Goal: Information Seeking & Learning: Learn about a topic

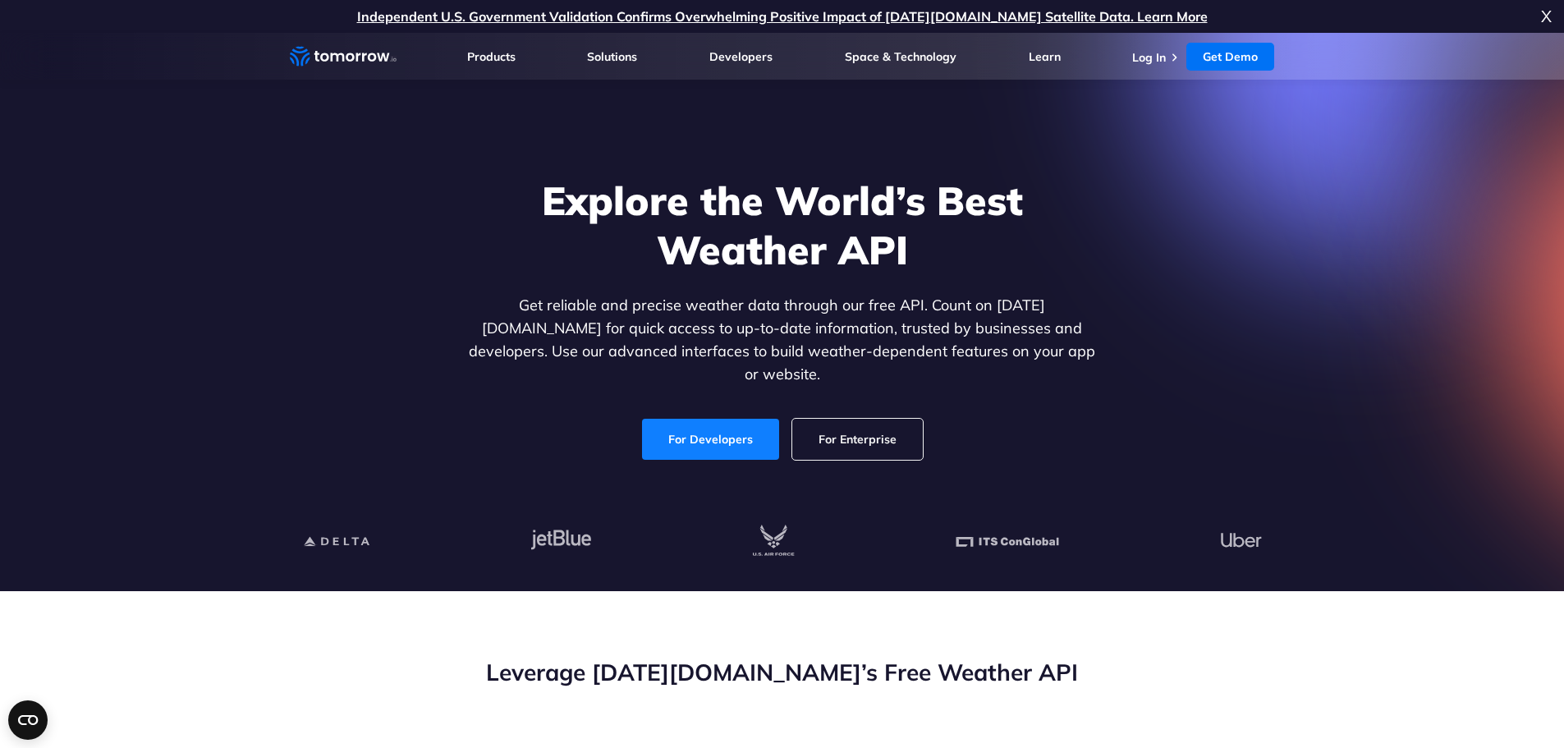
click at [762, 420] on link "For Developers" at bounding box center [710, 439] width 137 height 41
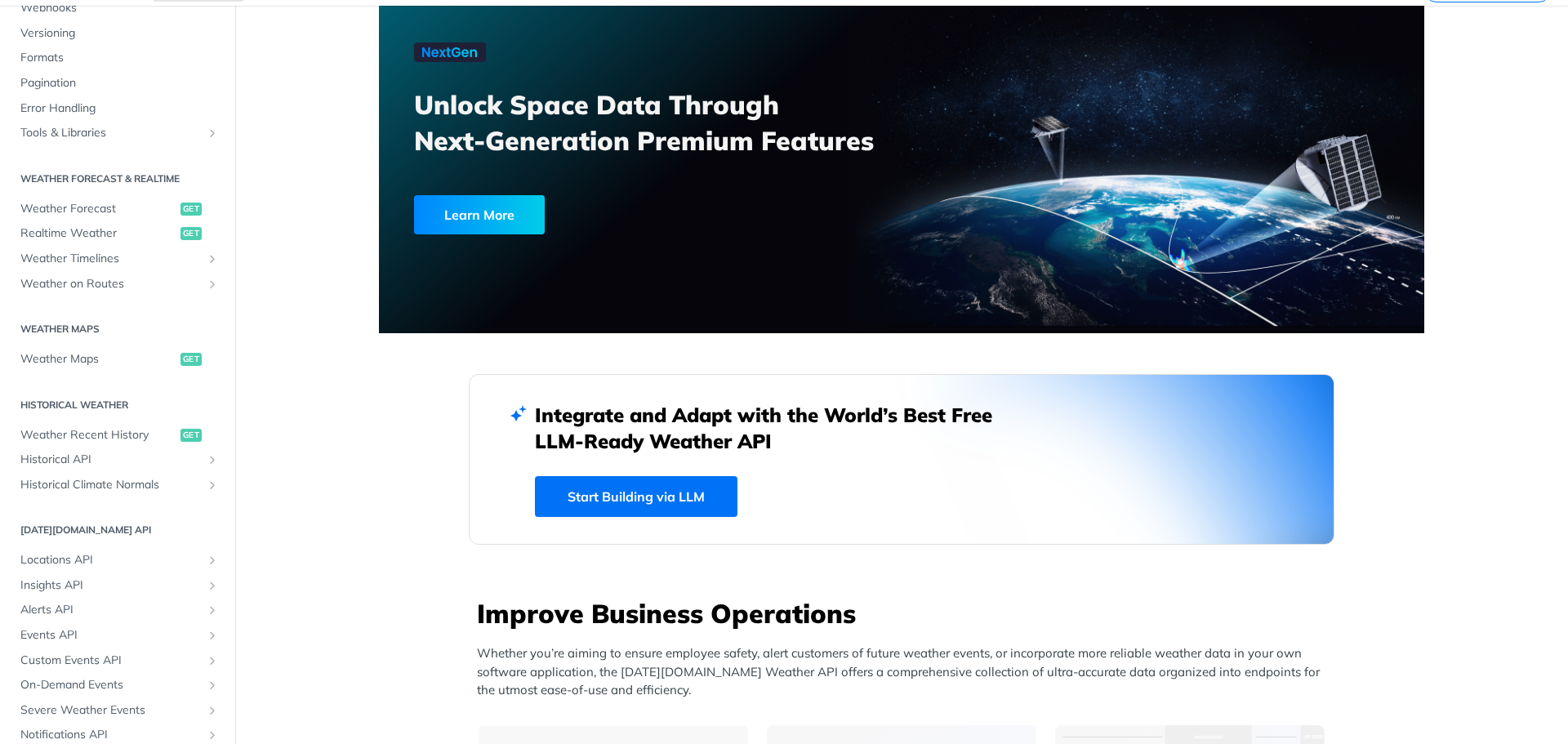
scroll to position [245, 0]
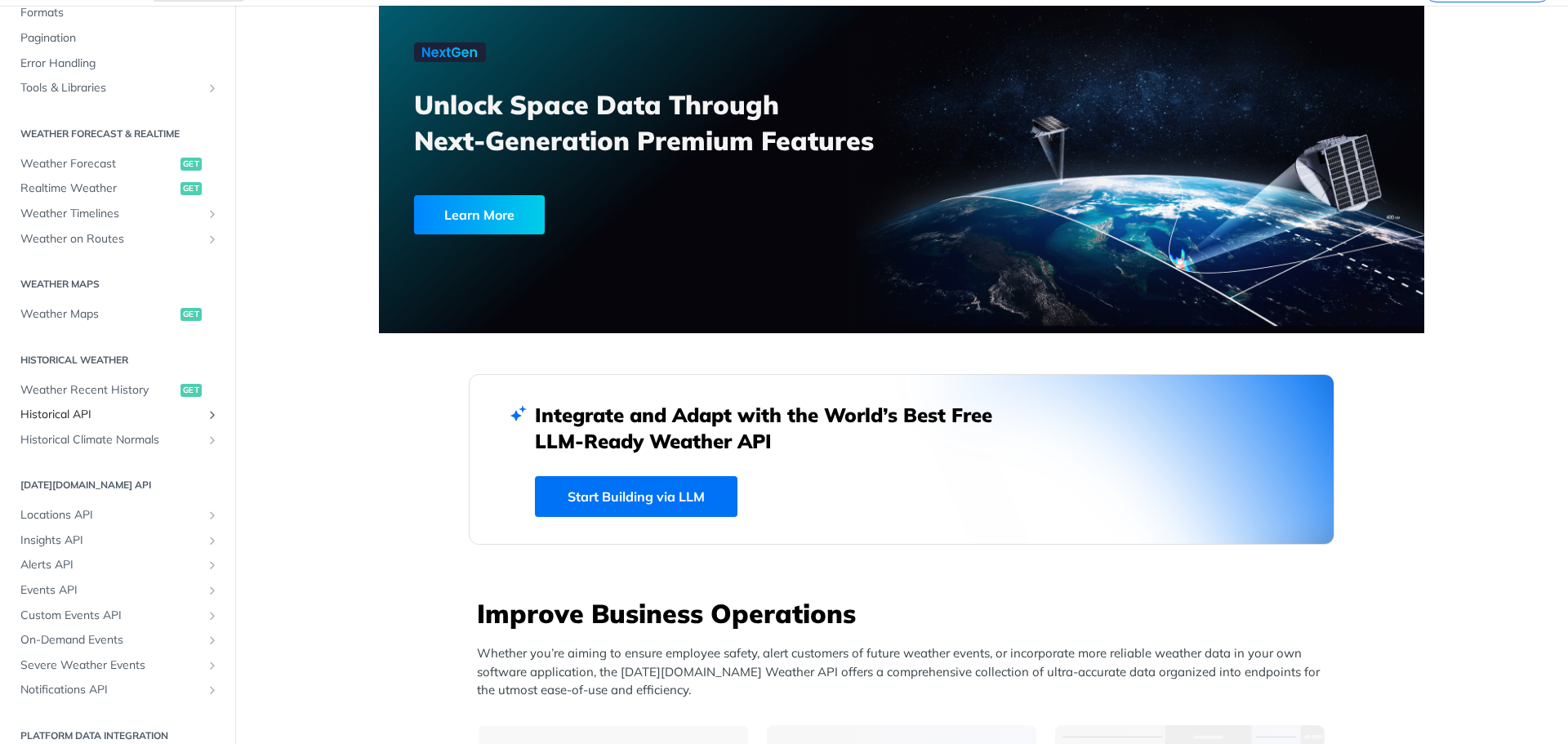
click at [104, 411] on span "Historical API" at bounding box center [111, 415] width 181 height 16
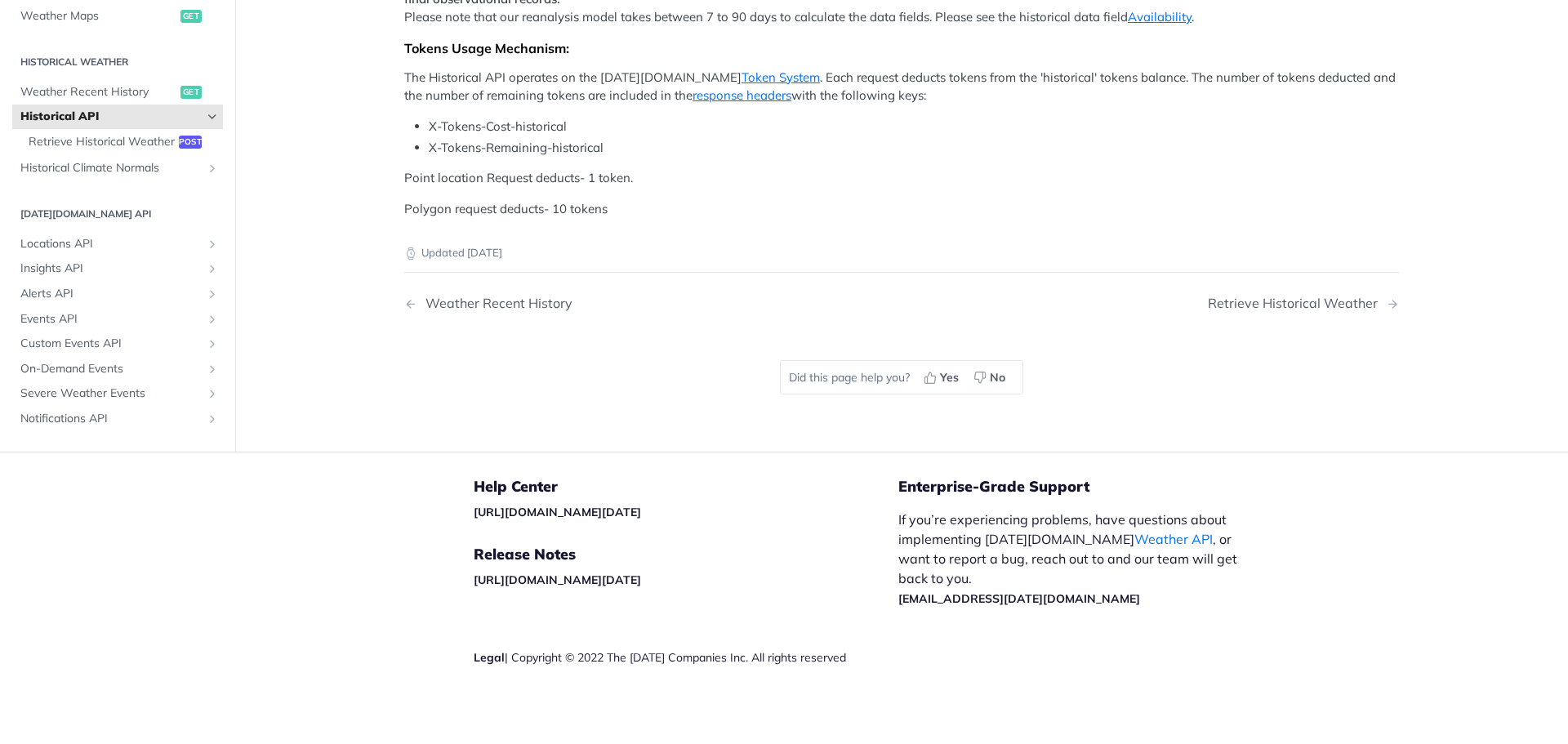
scroll to position [541, 0]
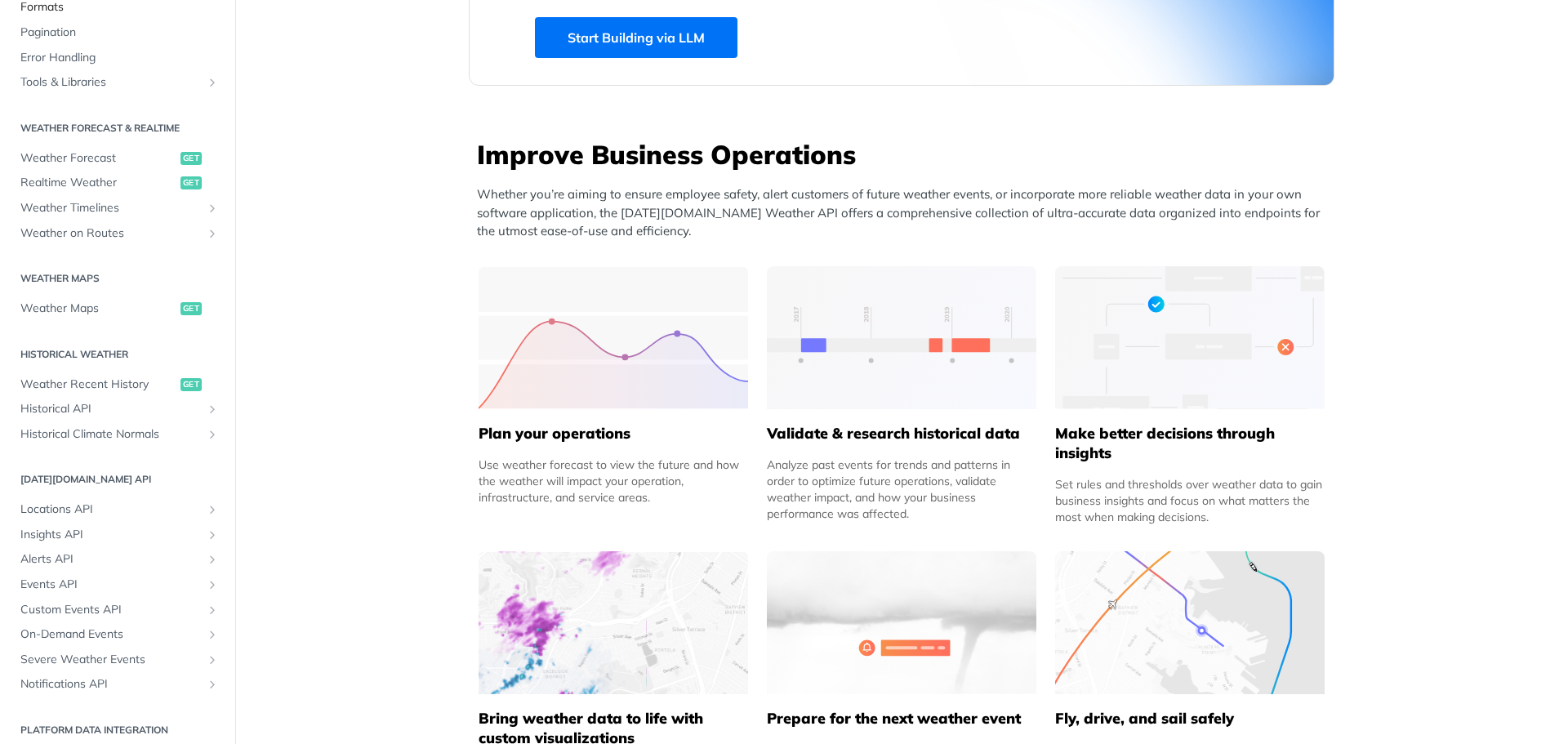
scroll to position [214, 0]
